Goal: Obtain resource: Obtain resource

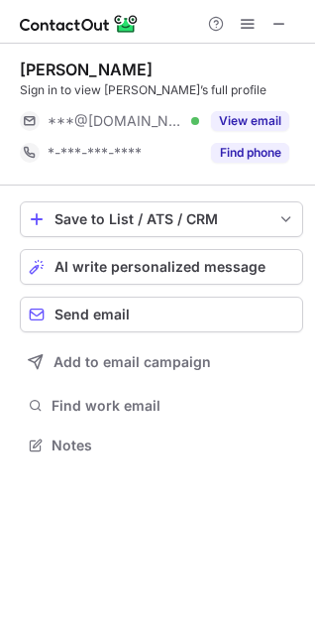
scroll to position [9, 9]
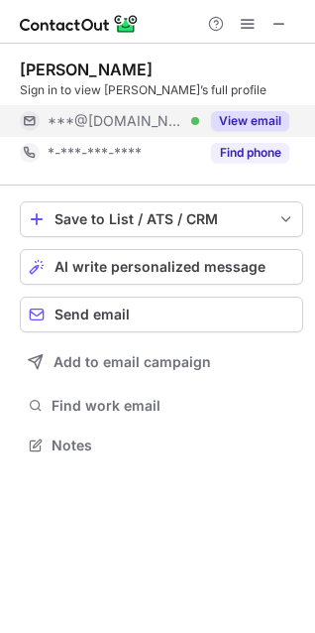
click at [241, 115] on button "View email" at bounding box center [250, 121] width 78 height 20
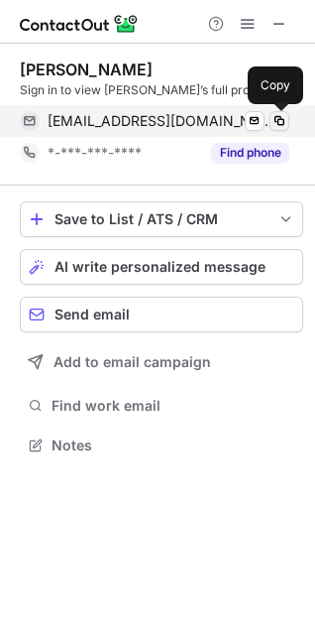
click at [275, 116] on span at bounding box center [280, 121] width 16 height 16
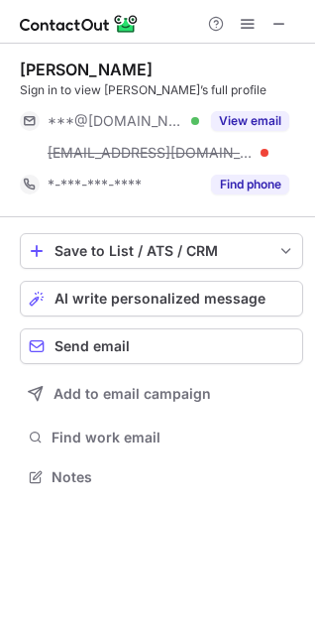
scroll to position [462, 315]
click at [248, 122] on button "View email" at bounding box center [250, 121] width 78 height 20
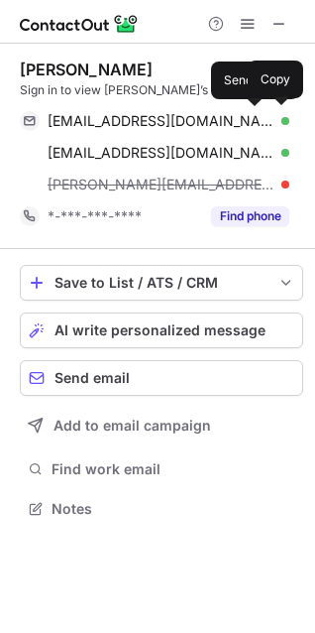
scroll to position [495, 315]
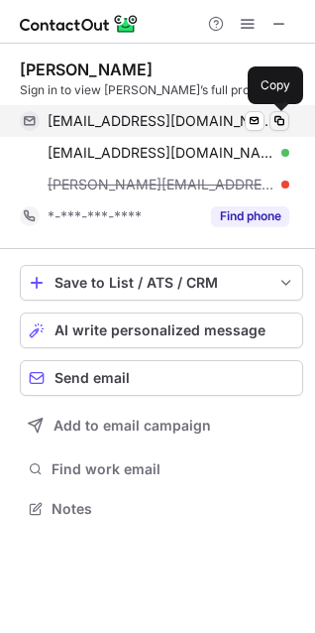
click at [278, 126] on span at bounding box center [280, 121] width 16 height 16
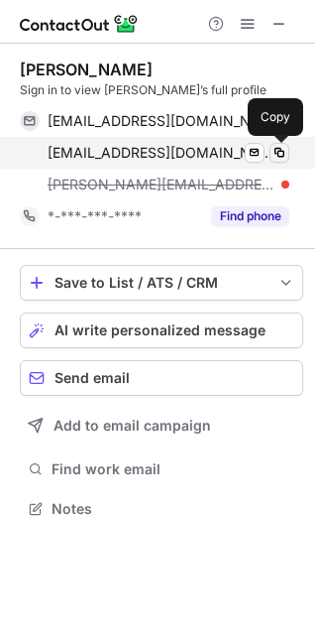
click at [277, 150] on span at bounding box center [280, 153] width 16 height 16
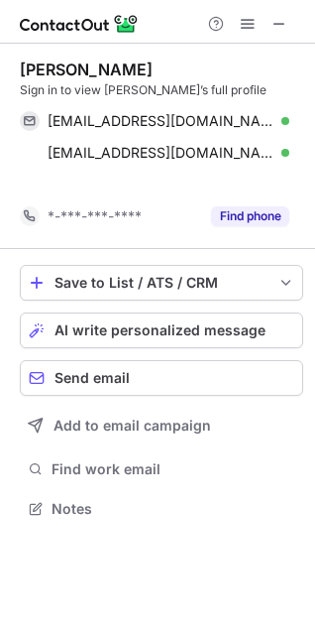
scroll to position [10, 9]
